Goal: Task Accomplishment & Management: Manage account settings

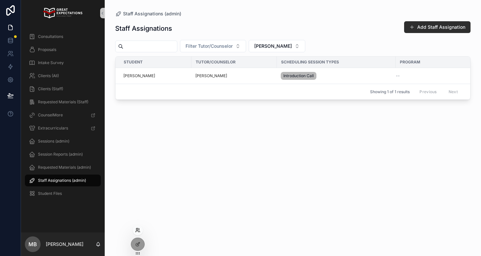
click at [140, 230] on icon at bounding box center [137, 230] width 5 height 5
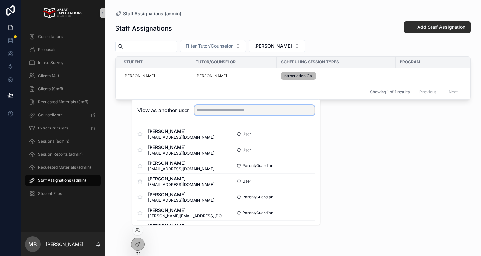
click at [206, 105] on input "text" at bounding box center [254, 110] width 120 height 10
click at [206, 108] on input "text" at bounding box center [254, 110] width 120 height 10
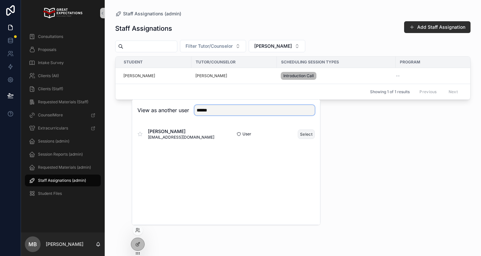
type input "******"
click at [304, 137] on button "Select" at bounding box center [306, 134] width 17 height 9
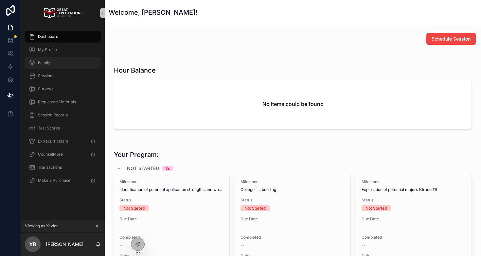
click at [64, 67] on div "Family" at bounding box center [63, 63] width 68 height 10
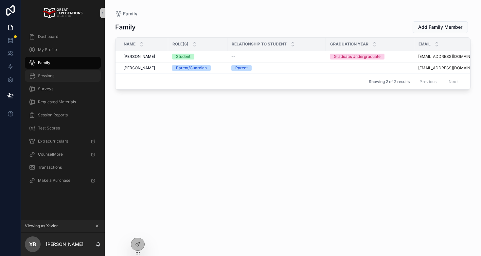
click at [60, 78] on div "Sessions" at bounding box center [63, 76] width 68 height 10
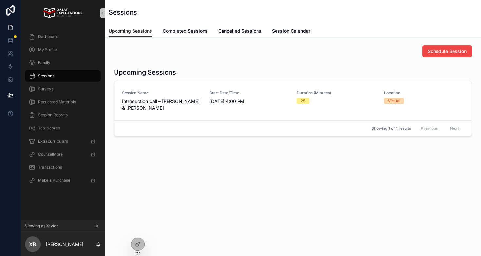
click at [98, 227] on icon "scrollable content" at bounding box center [97, 226] width 5 height 5
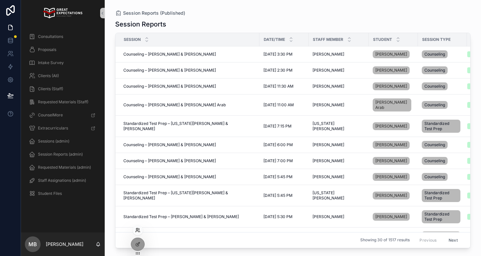
click at [137, 228] on icon at bounding box center [137, 230] width 5 height 5
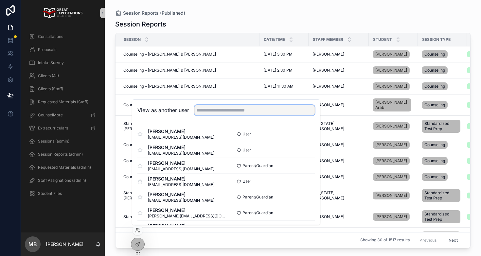
click at [204, 109] on input "text" at bounding box center [254, 110] width 120 height 10
type input "*"
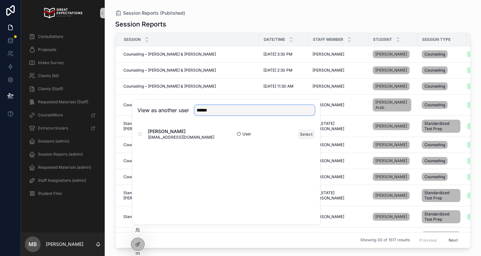
type input "******"
drag, startPoint x: 304, startPoint y: 137, endPoint x: 261, endPoint y: 126, distance: 44.8
click at [0, 0] on button "Select" at bounding box center [0, 0] width 0 height 0
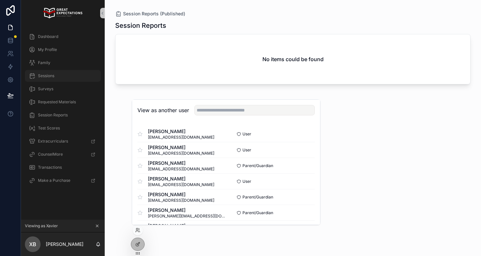
click at [69, 77] on div "Sessions" at bounding box center [63, 76] width 68 height 10
